Goal: Task Accomplishment & Management: Complete application form

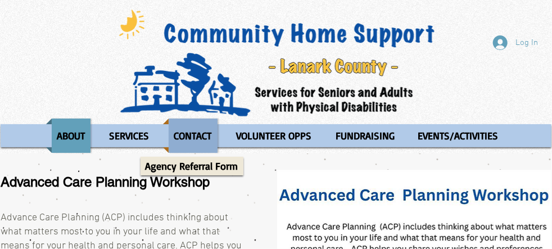
click at [199, 134] on p "CONTACT" at bounding box center [193, 136] width 48 height 34
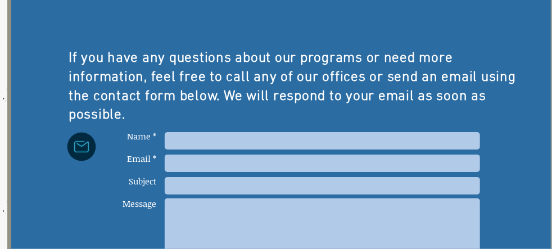
scroll to position [445, 0]
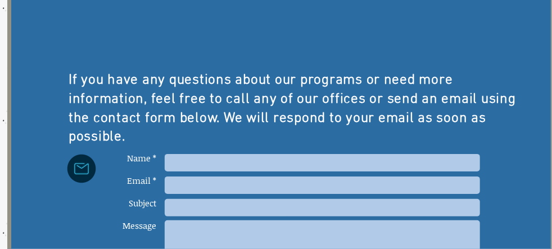
click at [176, 154] on input "main content" at bounding box center [322, 162] width 315 height 17
type input "[PERSON_NAME]"
click at [169, 177] on input "main content" at bounding box center [322, 185] width 315 height 17
type input "[EMAIL_ADDRESS][DOMAIN_NAME]"
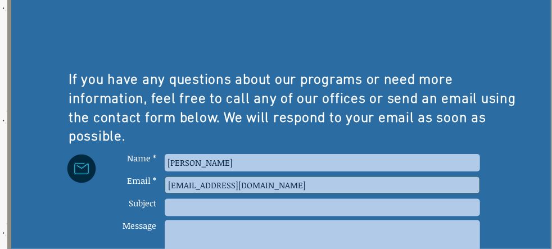
click at [180, 200] on input "main content" at bounding box center [322, 207] width 315 height 17
type input "REQUEST: TRANSPORTATION SERVICE -FOR MYSELF -- DISABILITY PLATFORM -- TELEPHONE…"
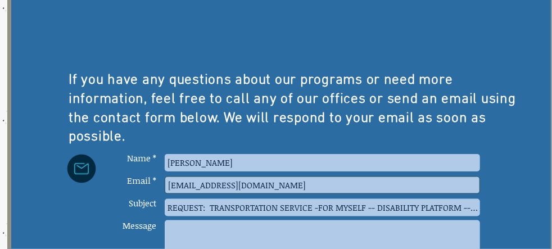
type textarea "i"
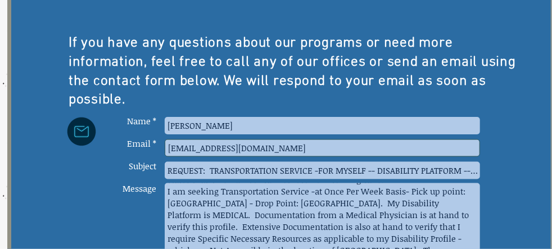
scroll to position [39, 0]
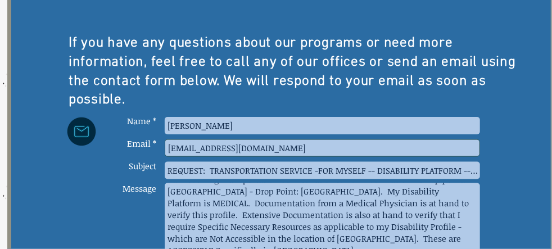
click at [261, 219] on textarea "I have called your telephone contact number. An Automated Voice Recording state…" at bounding box center [322, 219] width 315 height 73
click at [254, 243] on textarea "I have called your telephone contact number. An Automated Voice Recording state…" at bounding box center [322, 219] width 315 height 73
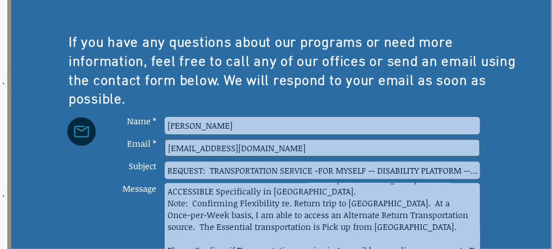
scroll to position [110, 0]
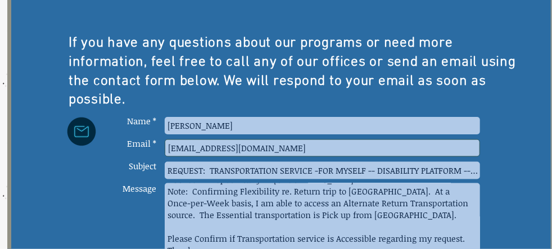
type textarea "I have called your telephone contact number. An Automated Voice Recording state…"
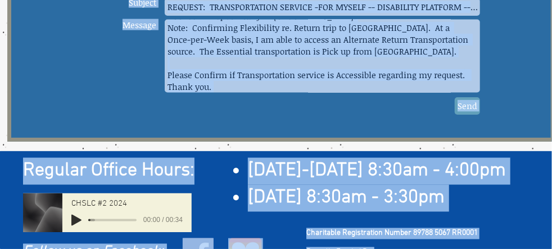
scroll to position [668, 0]
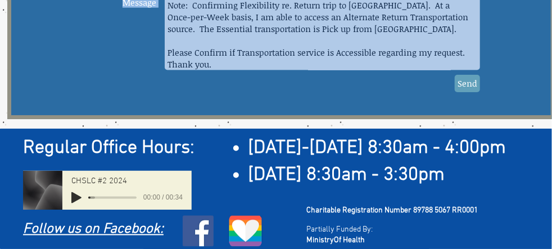
drag, startPoint x: 127, startPoint y: 111, endPoint x: 277, endPoint y: 78, distance: 153.9
click at [277, 78] on form "Name * Email * Subject Message [PERSON_NAME] [EMAIL_ADDRESS][DOMAIN_NAME] REQUE…" at bounding box center [298, 14] width 363 height 169
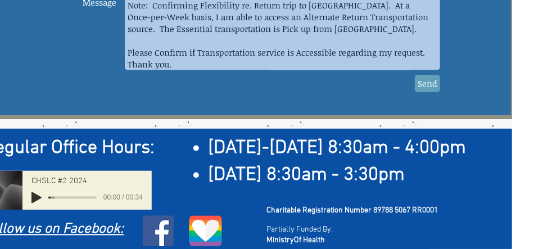
scroll to position [668, 55]
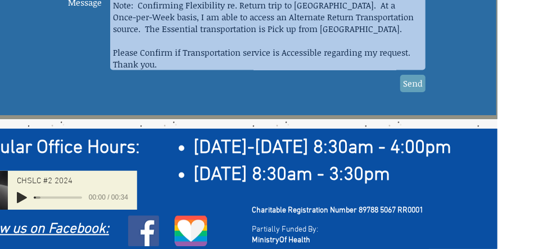
drag, startPoint x: 277, startPoint y: 78, endPoint x: 518, endPoint y: 86, distance: 241.9
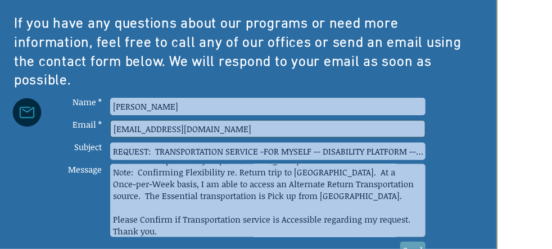
scroll to position [499, 55]
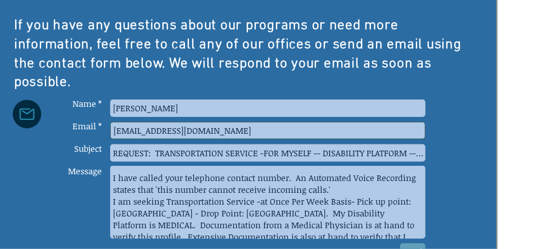
drag, startPoint x: 112, startPoint y: 168, endPoint x: 384, endPoint y: 173, distance: 272.2
click at [384, 173] on textarea "I have called your telephone contact number. An Automated Voice Recording state…" at bounding box center [267, 202] width 315 height 73
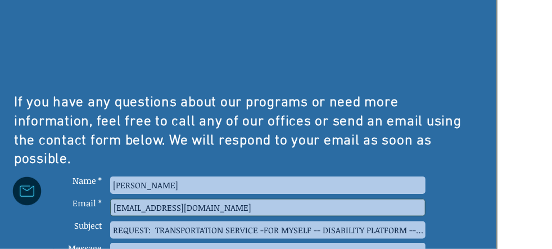
scroll to position [426, 55]
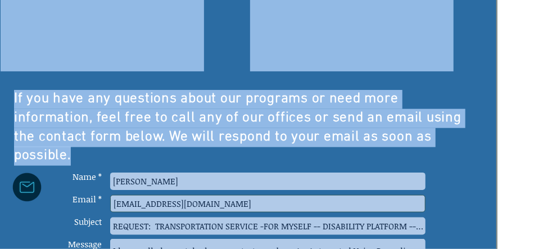
drag, startPoint x: 85, startPoint y: 118, endPoint x: 12, endPoint y: 52, distance: 97.9
click at [12, 52] on div "Office Locations [GEOGRAPHIC_DATA] [STREET_ADDRESS] [PHONE_NUMBER] ​ [GEOGRAPHI…" at bounding box center [227, 49] width 548 height 624
drag, startPoint x: 12, startPoint y: 52, endPoint x: 100, endPoint y: 104, distance: 101.8
click at [100, 104] on p "If you have any questions about our programs or need more information, feel fre…" at bounding box center [239, 128] width 450 height 76
click at [100, 124] on div "main content" at bounding box center [227, 49] width 548 height 624
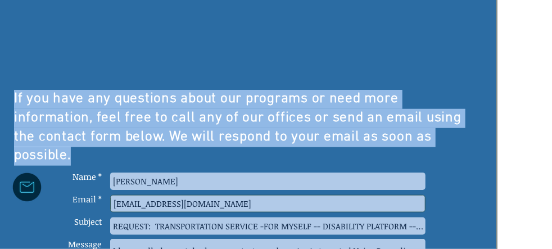
drag, startPoint x: 92, startPoint y: 119, endPoint x: 14, endPoint y: 64, distance: 95.6
click at [14, 90] on p "If you have any questions about our programs or need more information, feel fre…" at bounding box center [239, 128] width 450 height 76
copy span "If you have any questions about our programs or need more information, feel fre…"
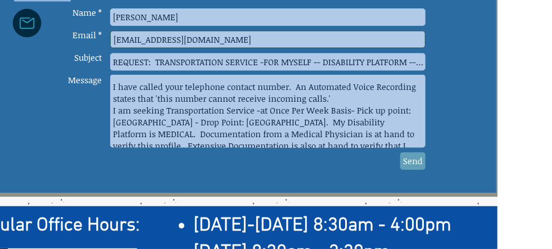
scroll to position [606, 55]
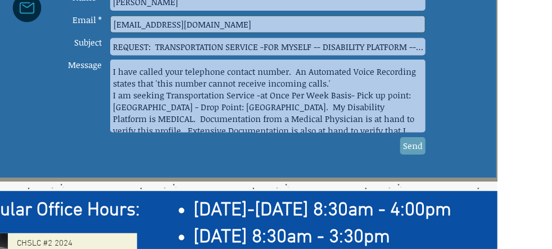
click at [416, 140] on span "Send" at bounding box center [413, 146] width 20 height 12
